Goal: Find specific page/section: Find specific page/section

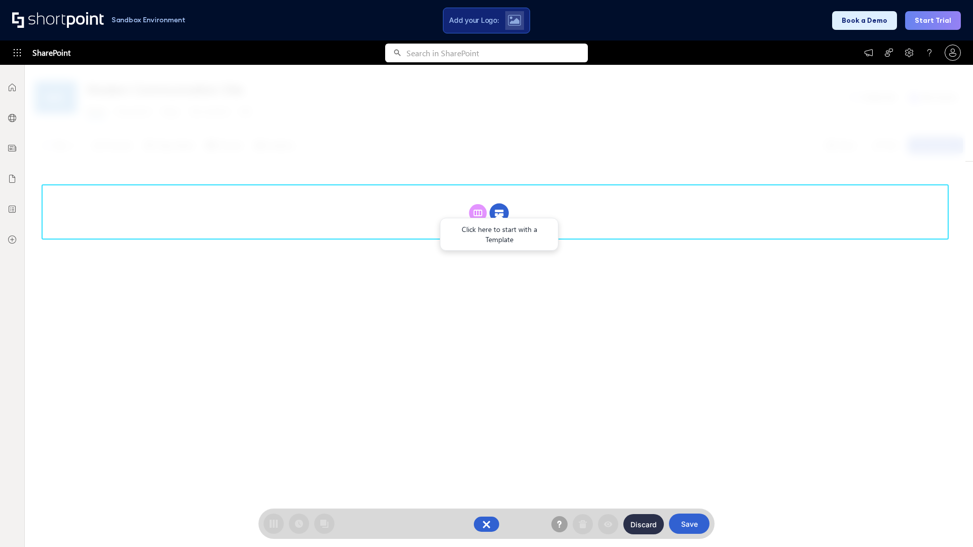
click at [499, 213] on circle at bounding box center [498, 213] width 19 height 19
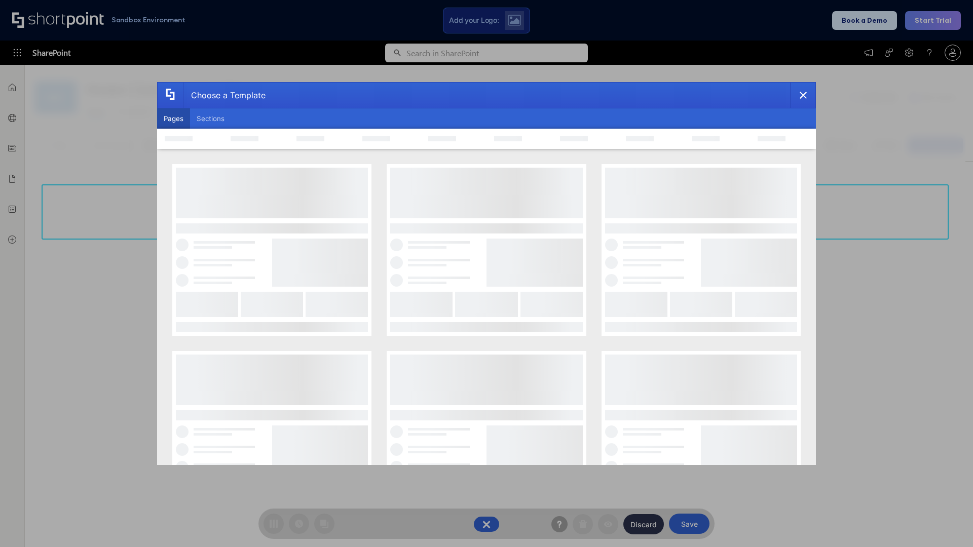
click at [173, 119] on button "Pages" at bounding box center [173, 118] width 33 height 20
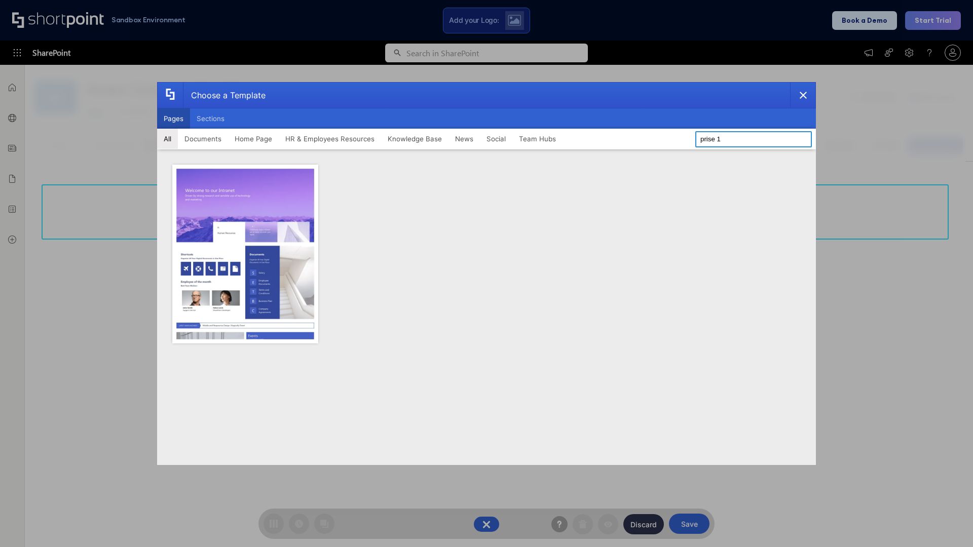
type input "prise 1"
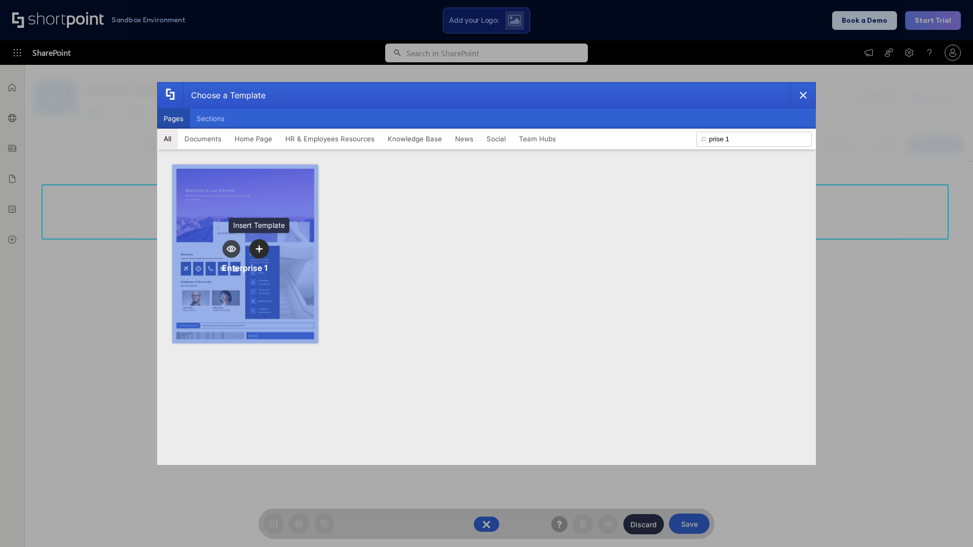
click at [259, 249] on icon "template selector" at bounding box center [258, 248] width 7 height 7
